Goal: Information Seeking & Learning: Learn about a topic

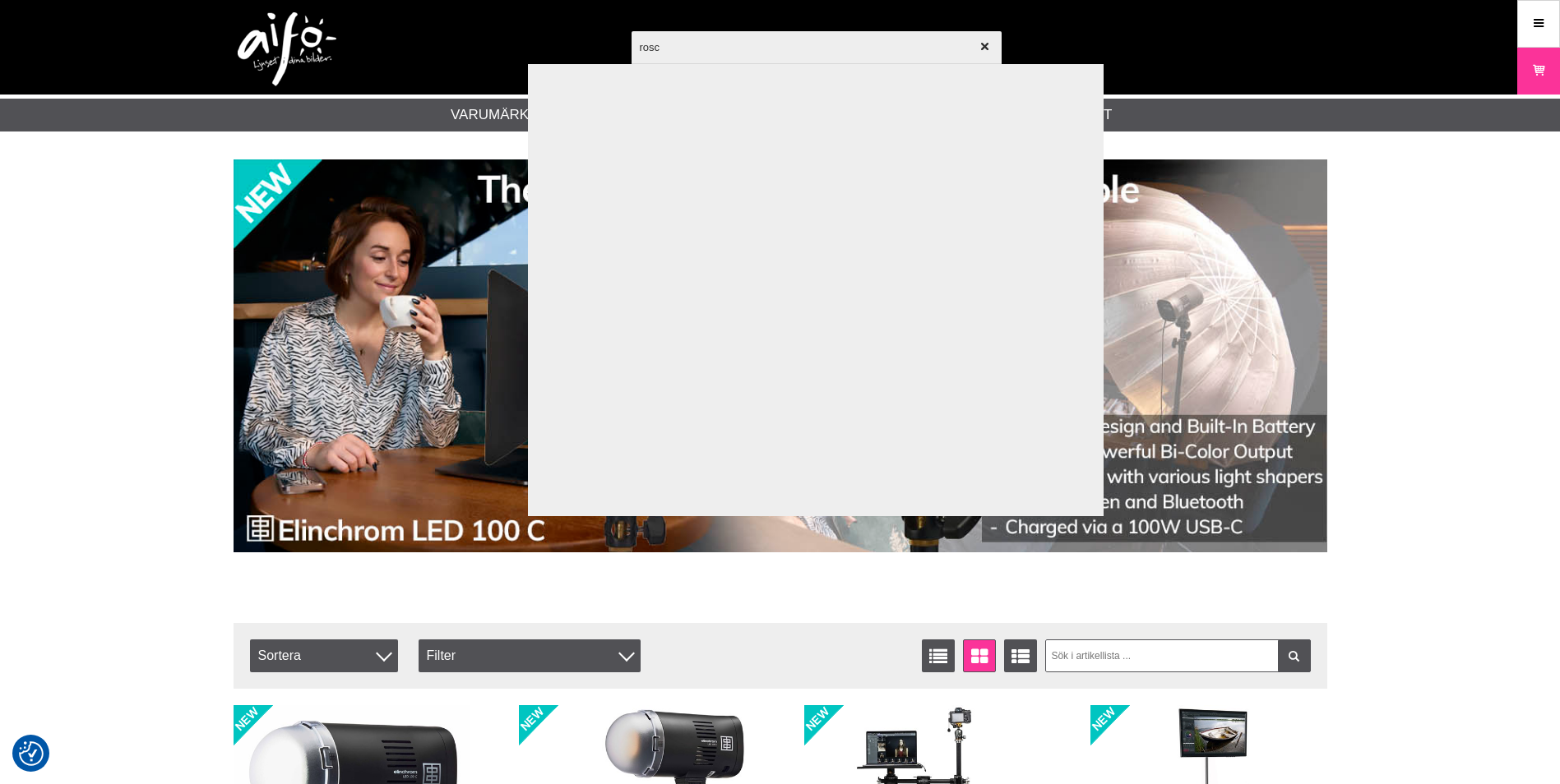
type input "rosco"
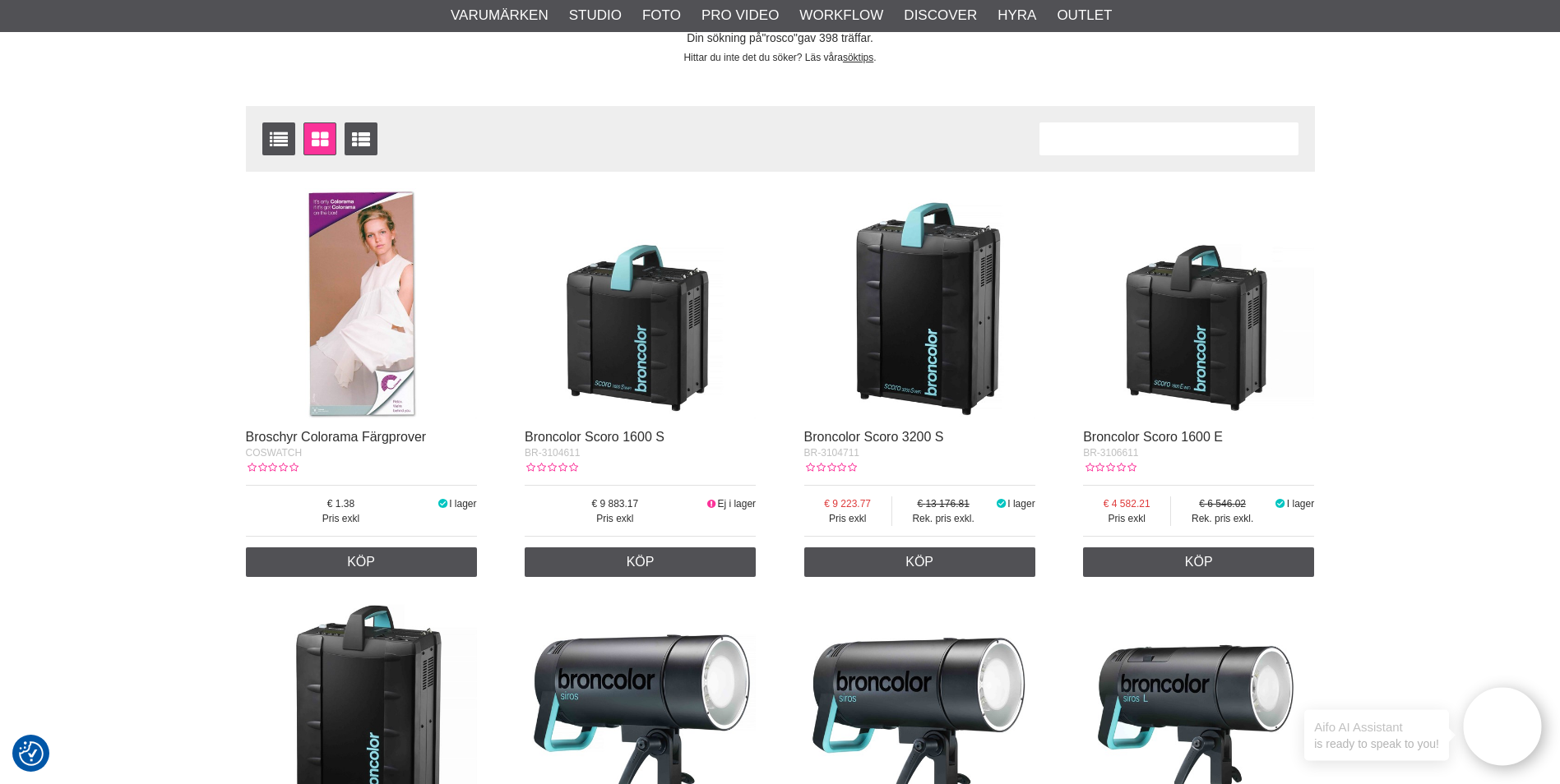
scroll to position [493, 0]
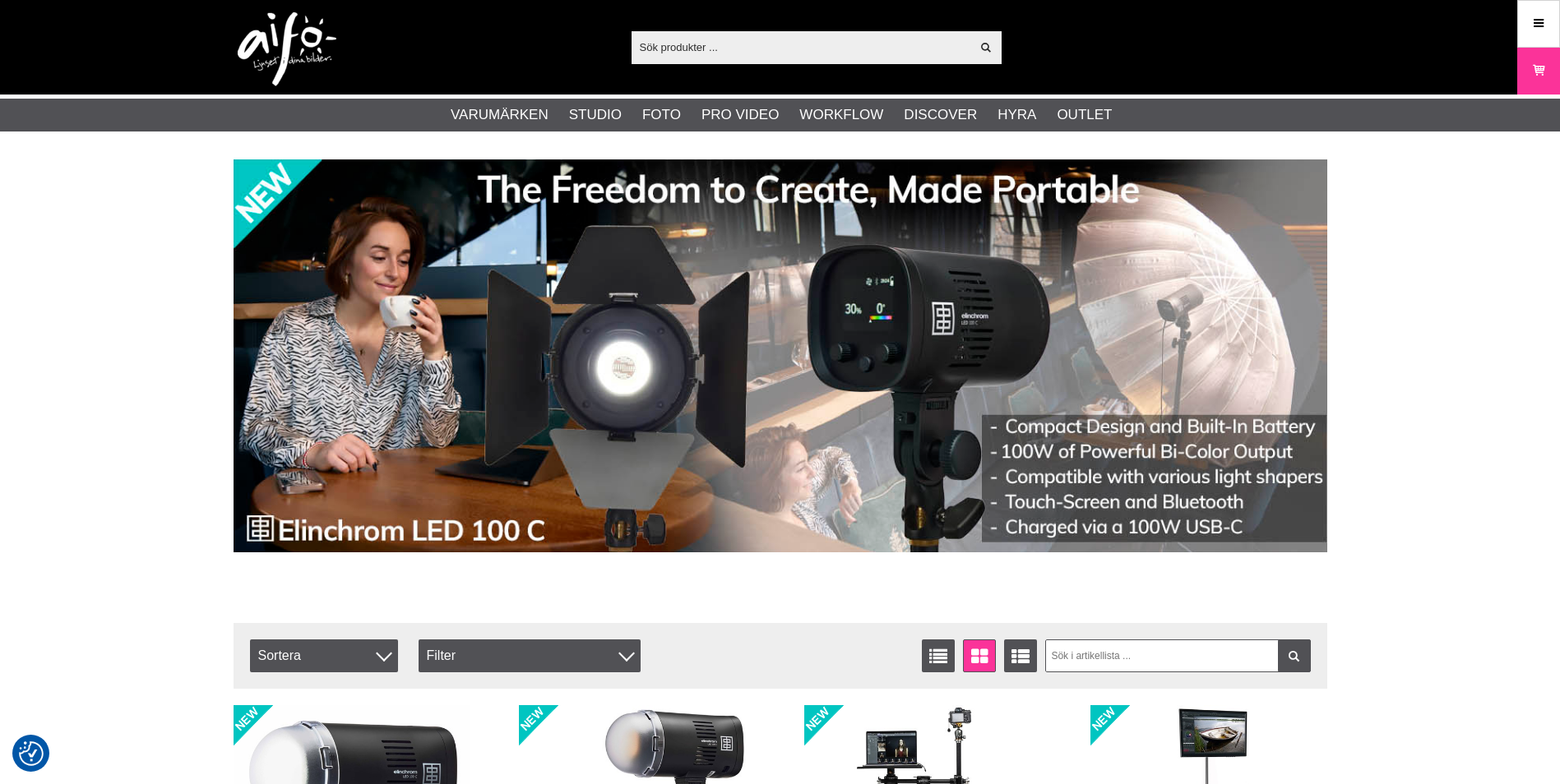
click at [693, 39] on input "text" at bounding box center [801, 47] width 339 height 25
click at [708, 47] on input "text" at bounding box center [801, 47] width 339 height 25
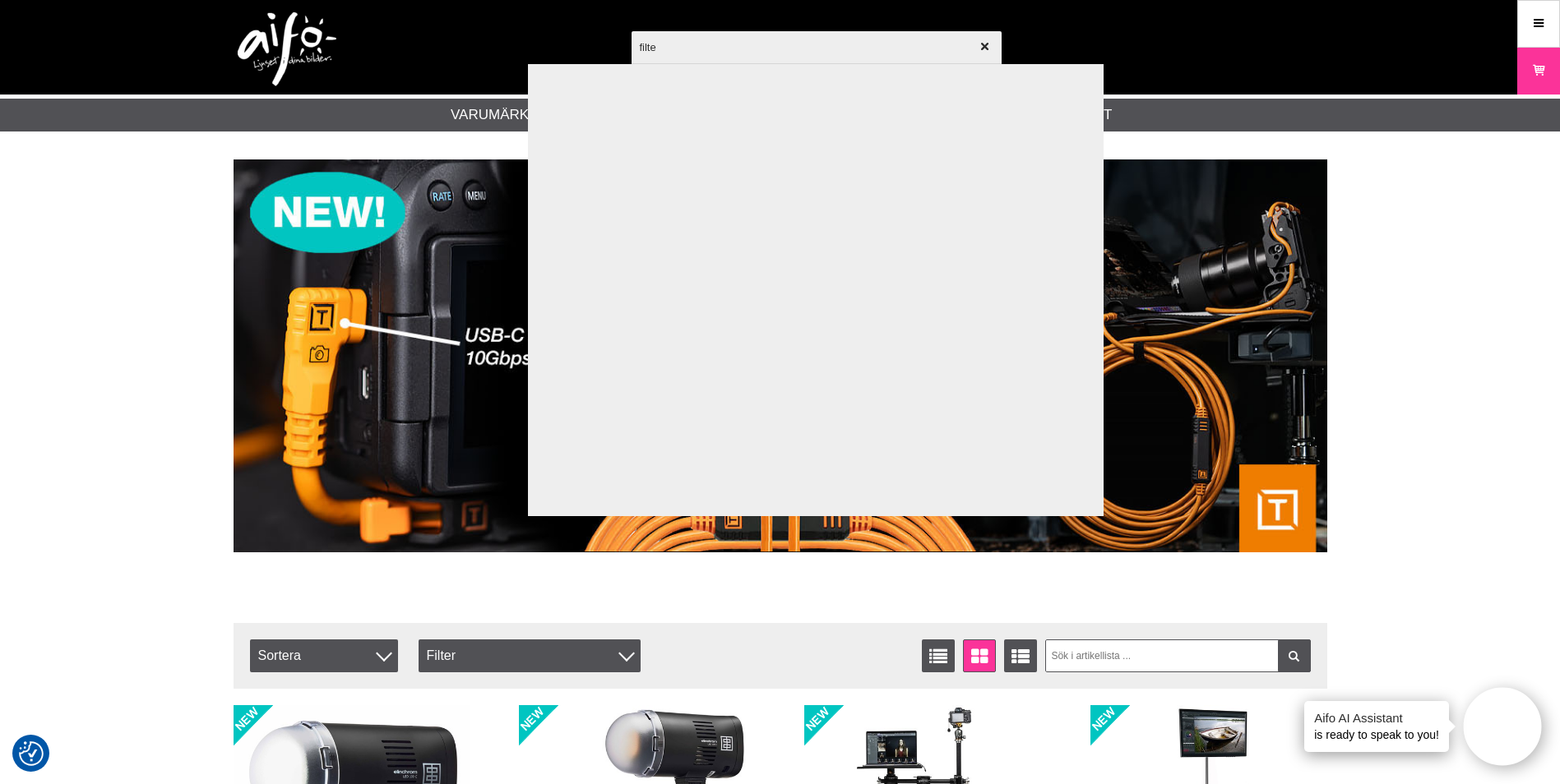
type input "filter"
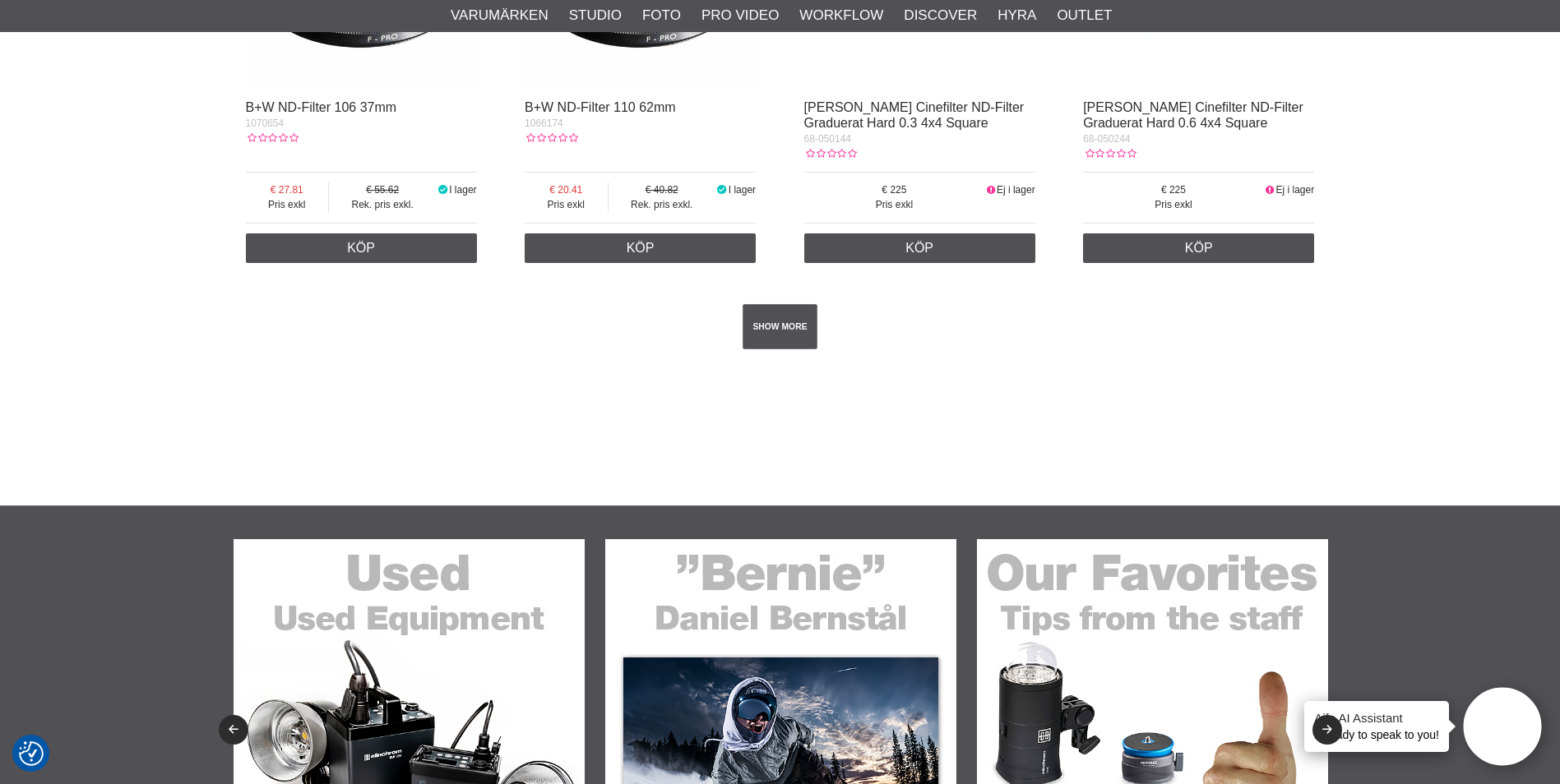
scroll to position [3042, 0]
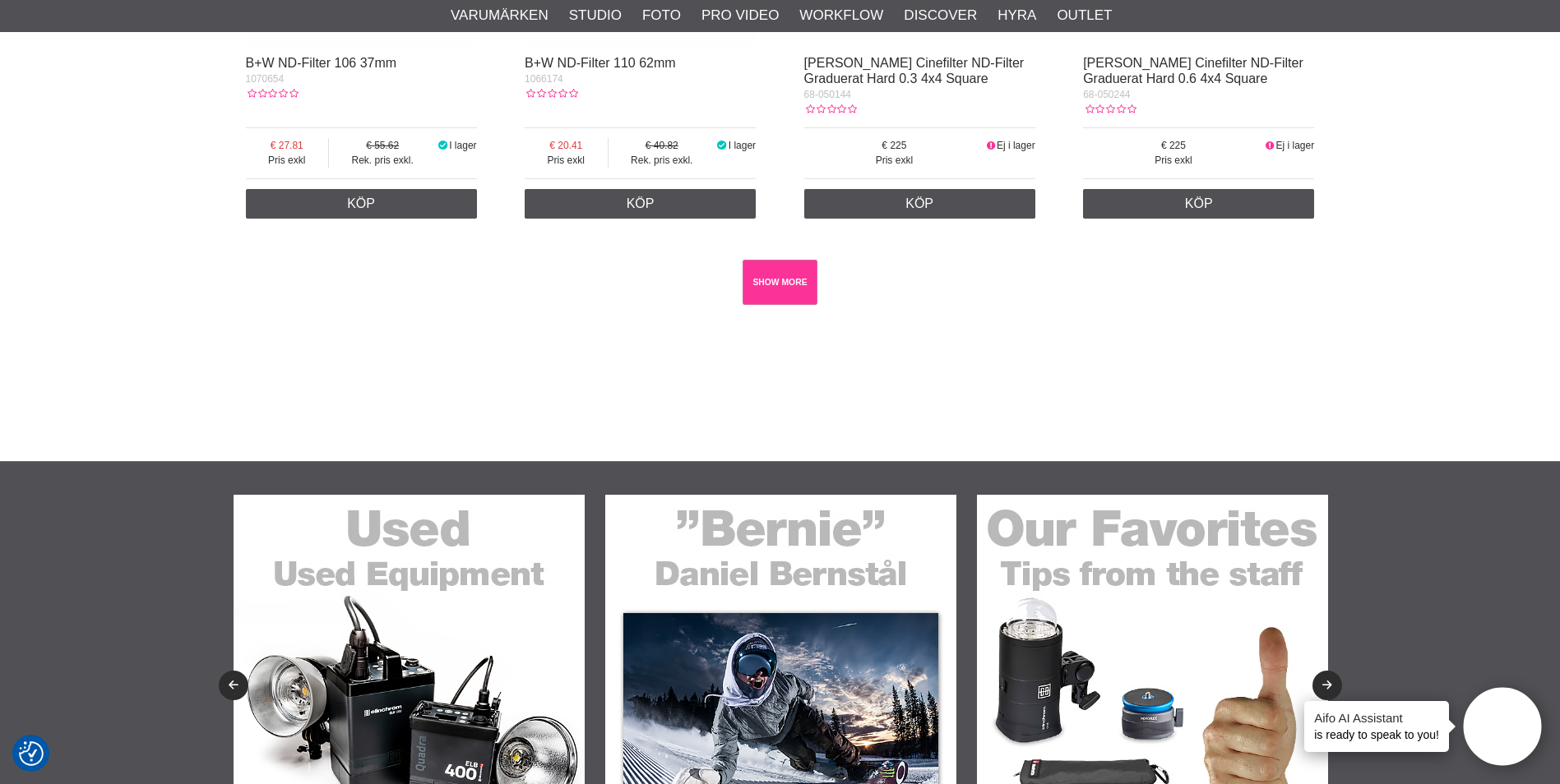
click at [764, 288] on link "SHOW MORE" at bounding box center [780, 283] width 75 height 45
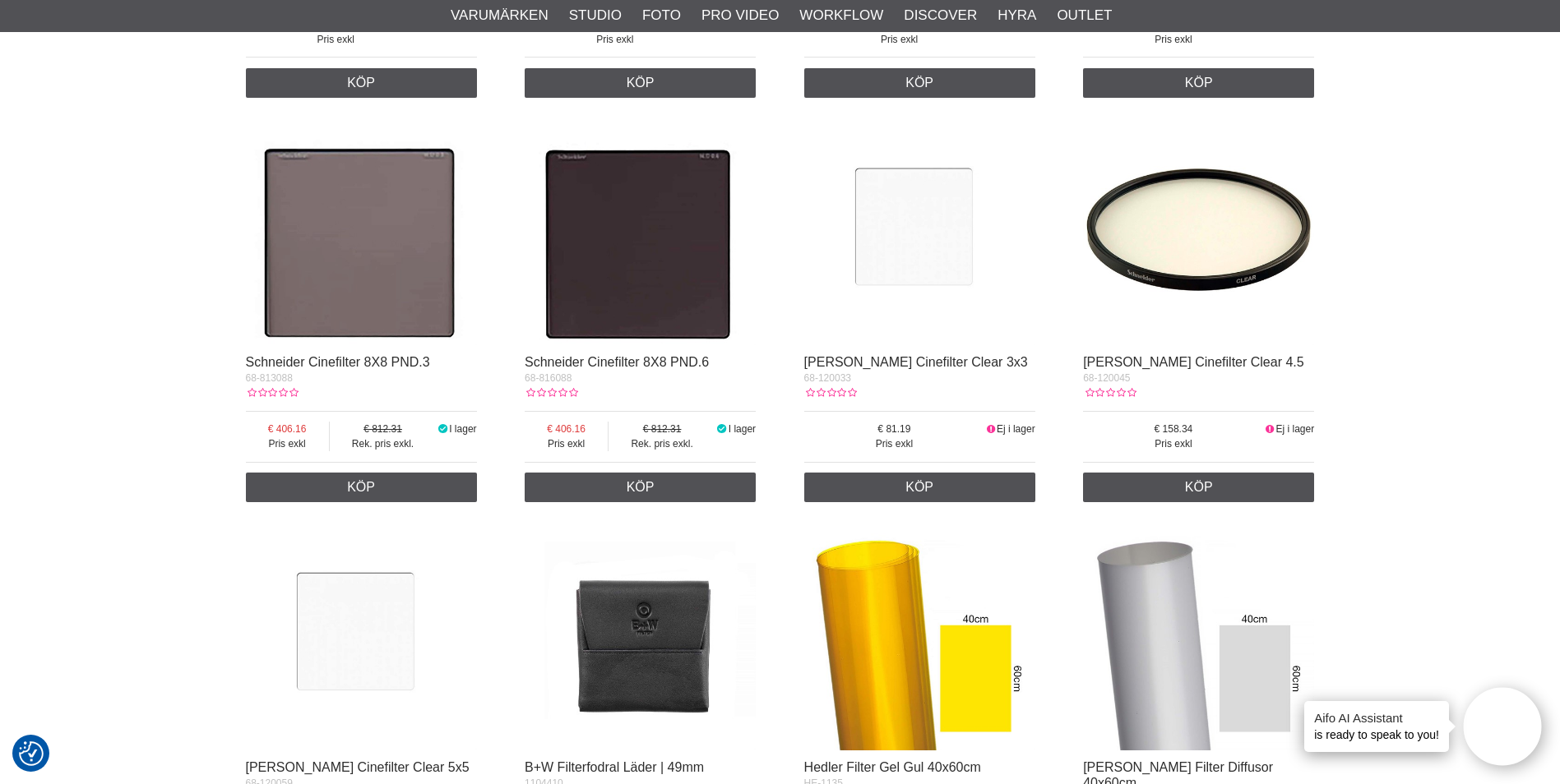
scroll to position [9290, 0]
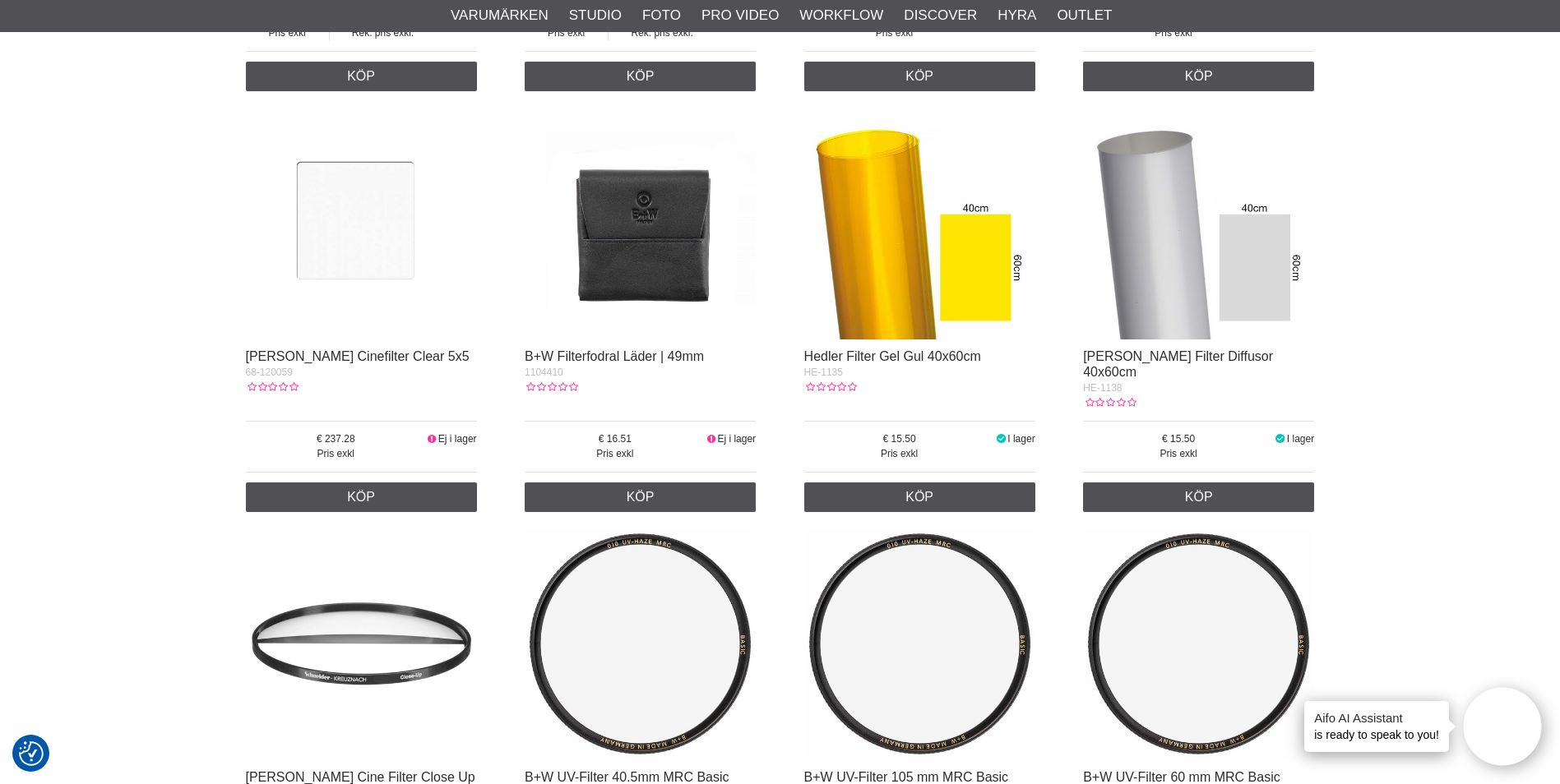
click at [868, 203] on img at bounding box center [920, 223] width 231 height 231
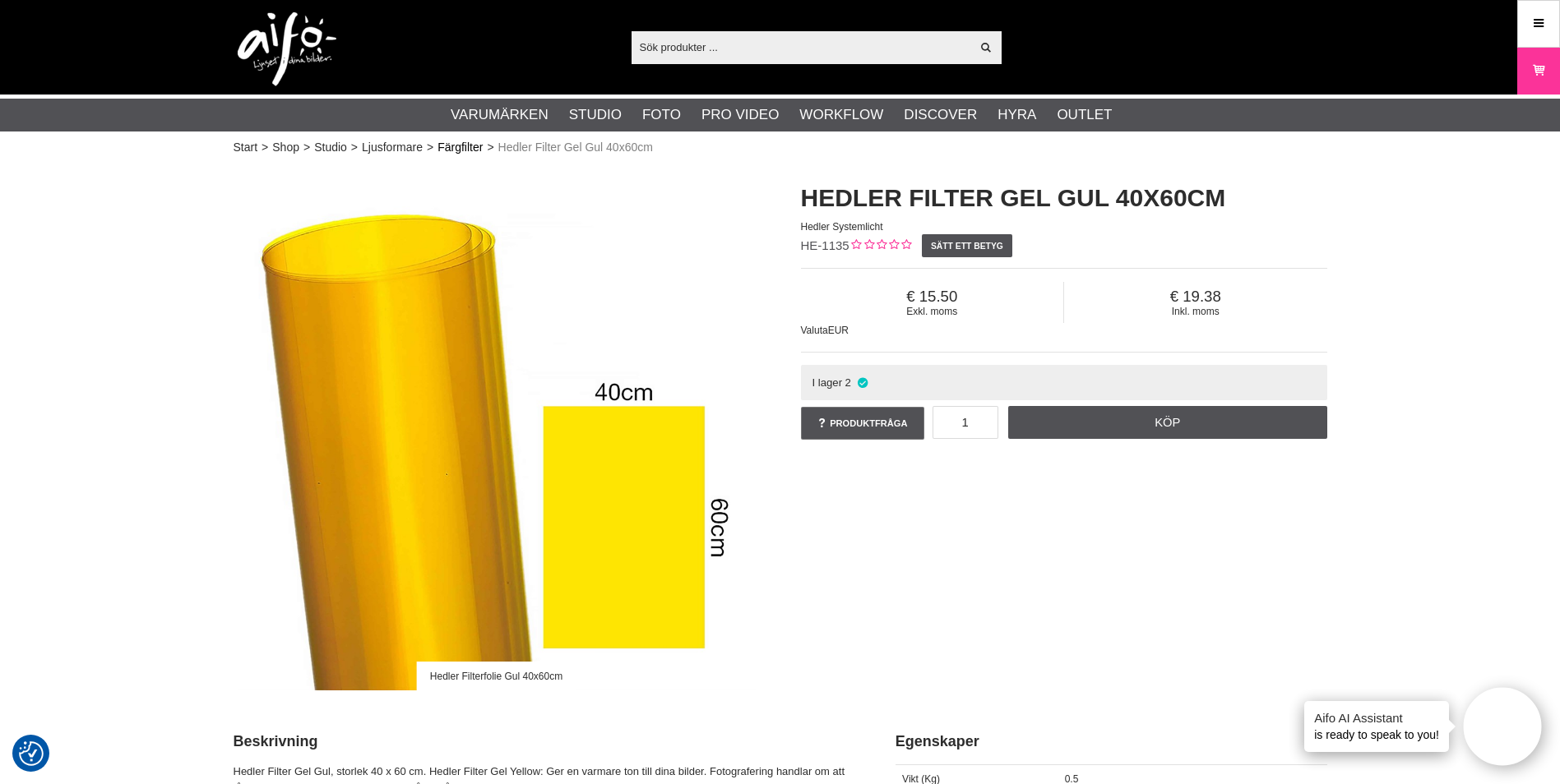
click at [460, 145] on link "Färgfilter" at bounding box center [460, 147] width 45 height 18
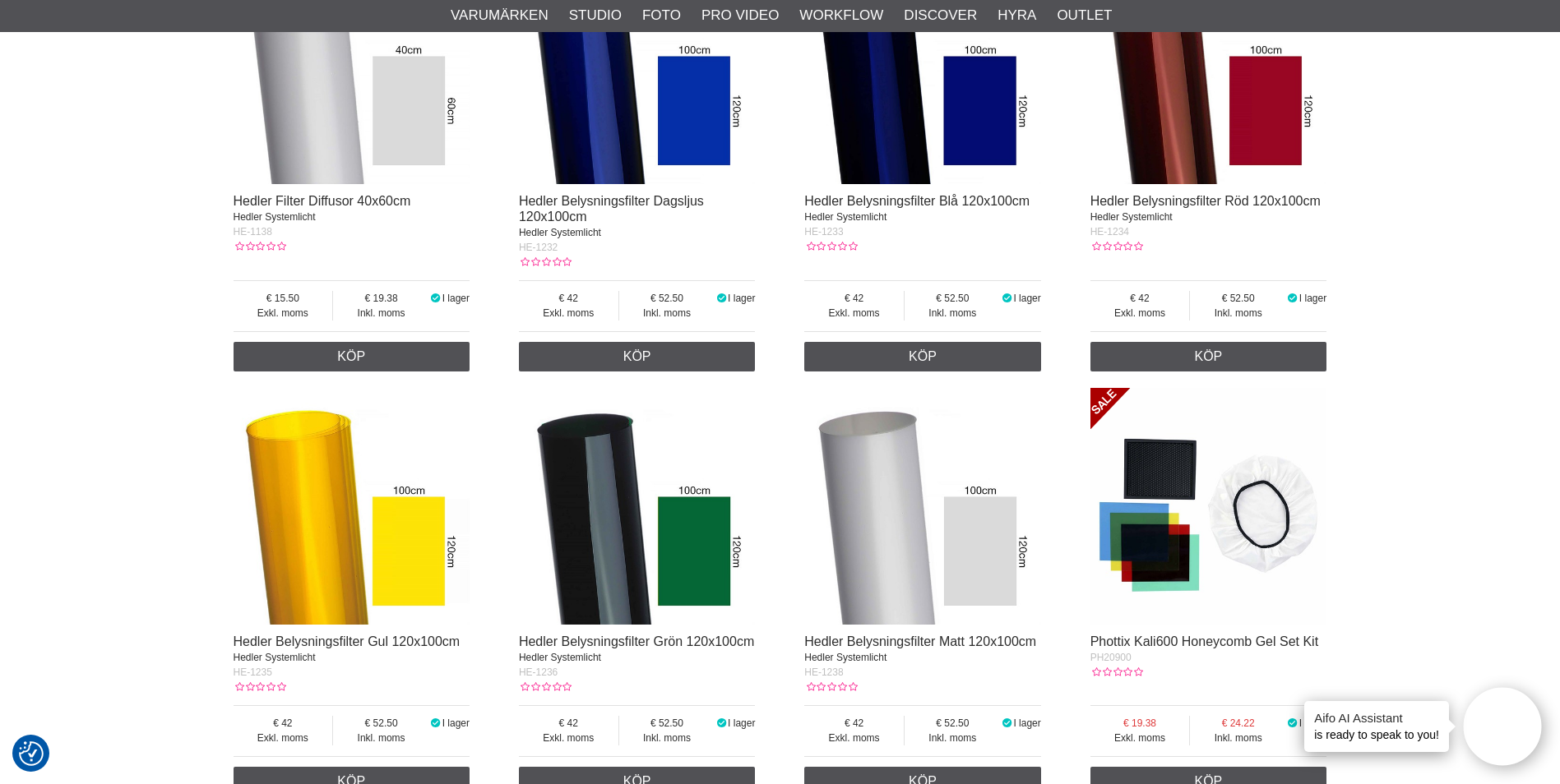
scroll to position [2302, 0]
